Goal: Information Seeking & Learning: Learn about a topic

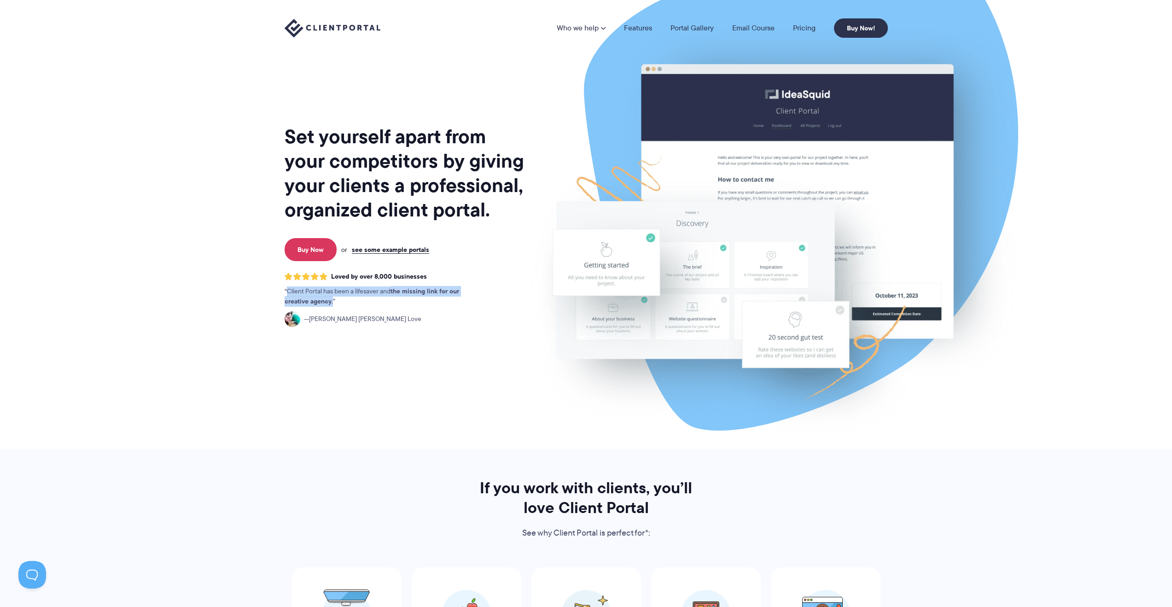
drag, startPoint x: 284, startPoint y: 289, endPoint x: 391, endPoint y: 297, distance: 107.6
click at [391, 297] on p "Client Portal has been a lifesaver and the missing link for our creative agency…" at bounding box center [381, 296] width 193 height 20
click at [391, 298] on p "Client Portal has been a lifesaver and the missing link for our creative agency…" at bounding box center [381, 296] width 193 height 20
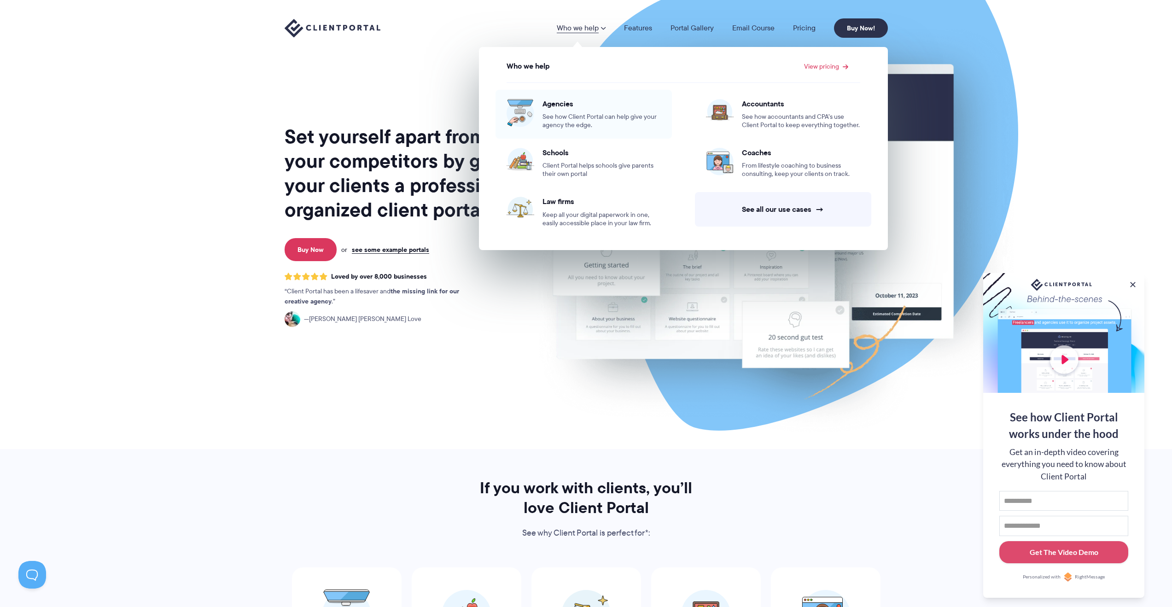
click at [558, 105] on span "Agencies" at bounding box center [601, 103] width 118 height 9
